Goal: Information Seeking & Learning: Learn about a topic

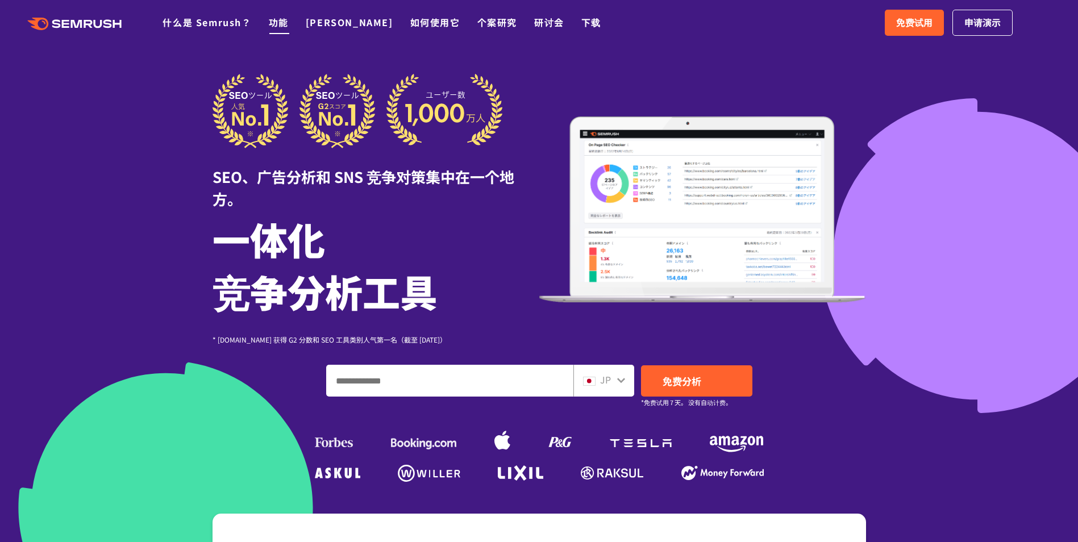
click at [274, 20] on link "功能" at bounding box center [279, 22] width 20 height 14
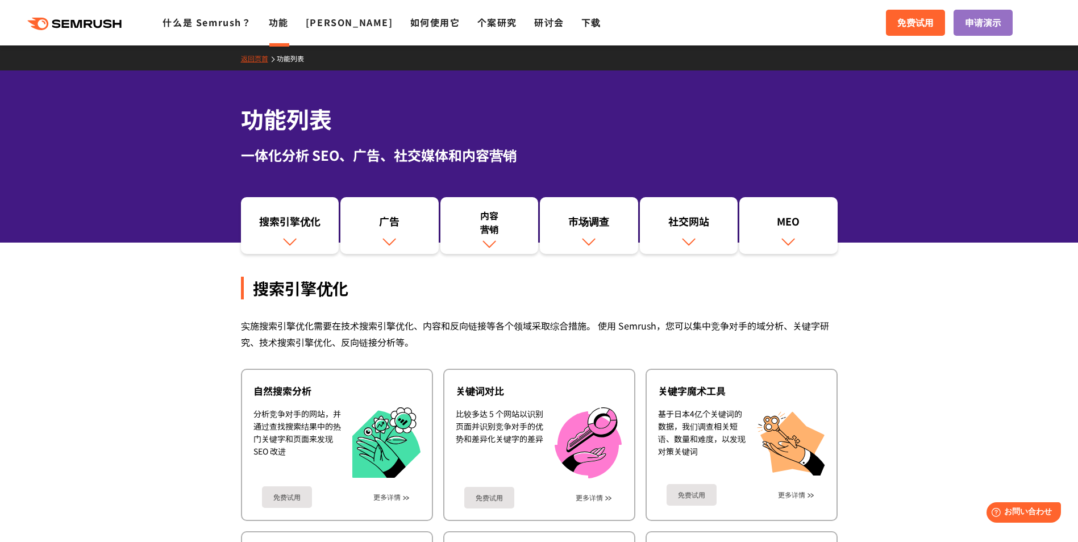
click at [97, 23] on icon at bounding box center [99, 24] width 9 height 9
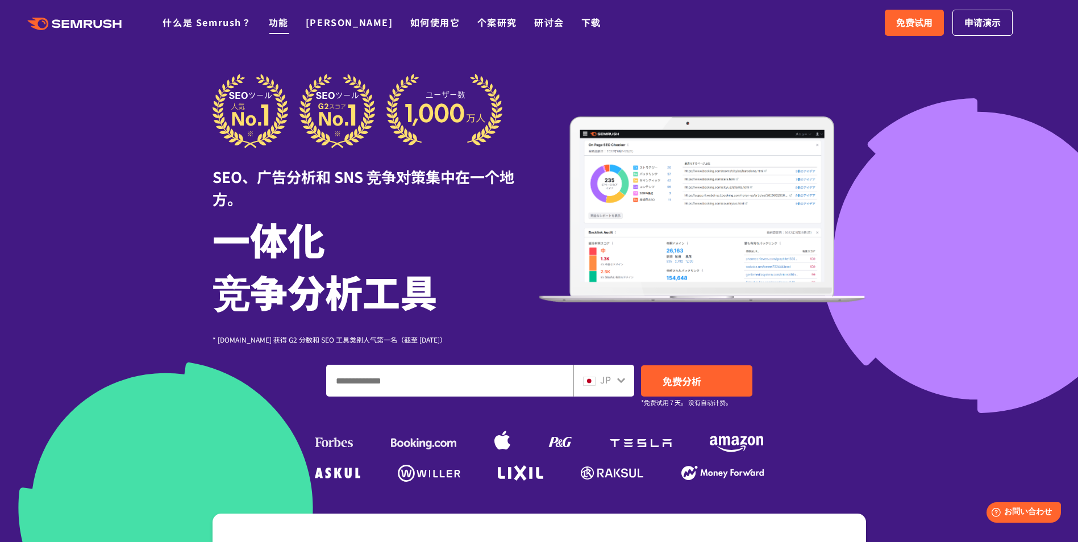
click at [280, 27] on link "功能" at bounding box center [279, 22] width 20 height 14
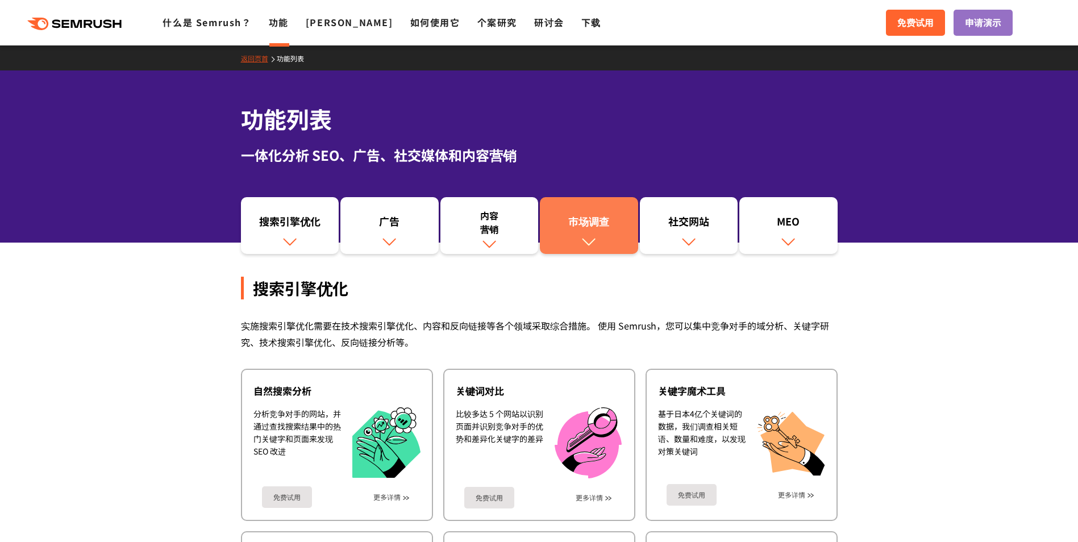
click at [602, 244] on link "市场调查" at bounding box center [589, 225] width 98 height 57
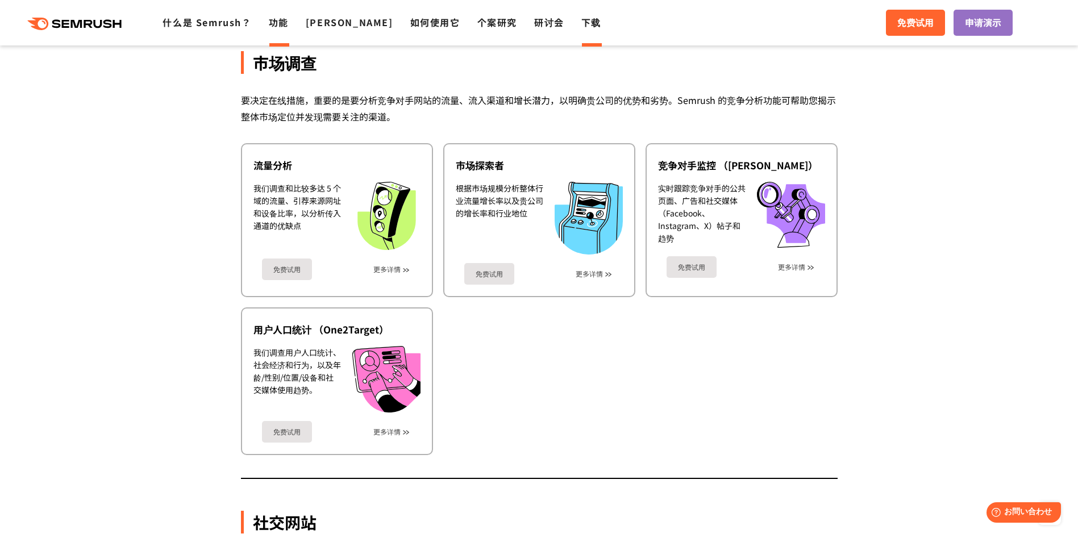
click at [581, 22] on link "下载" at bounding box center [591, 22] width 20 height 14
